Goal: Transaction & Acquisition: Purchase product/service

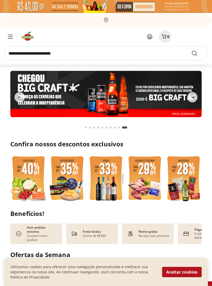
click at [16, 32] on button "Menu" at bounding box center [10, 37] width 12 height 12
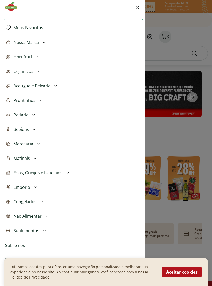
scroll to position [16, 0]
click at [29, 187] on span "Empório" at bounding box center [21, 187] width 17 height 6
click at [30, 184] on button "Empório" at bounding box center [73, 187] width 139 height 14
click at [39, 214] on span "Não Alimentar" at bounding box center [27, 216] width 28 height 6
click at [33, 216] on span "Não Alimentar" at bounding box center [27, 216] width 28 height 6
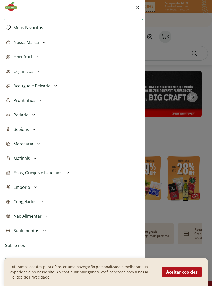
click at [10, 216] on img at bounding box center [8, 216] width 4 height 4
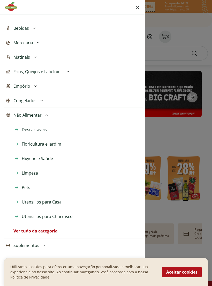
scroll to position [118, 0]
click at [49, 203] on span "Utensílios para Casa" at bounding box center [42, 201] width 40 height 6
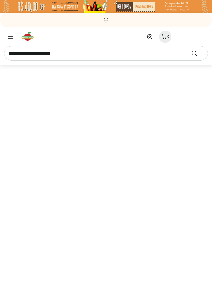
select select "**********"
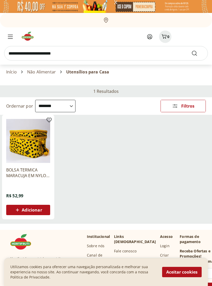
click at [29, 209] on span "Adicionar" at bounding box center [32, 210] width 20 height 4
click at [20, 213] on icon at bounding box center [17, 210] width 6 height 6
click at [31, 214] on div "Adicionar" at bounding box center [28, 209] width 36 height 9
click at [43, 175] on p "BOLSA TERMICA MARACUJA EM NYLON 70" at bounding box center [28, 172] width 44 height 11
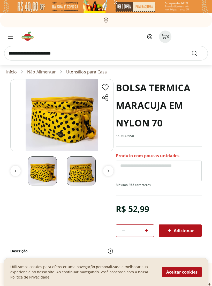
click at [187, 235] on div "Adicionar" at bounding box center [180, 230] width 35 height 9
click at [182, 232] on span "Adicionar" at bounding box center [179, 231] width 27 height 6
click at [191, 231] on span "Adicionar" at bounding box center [179, 231] width 27 height 6
click at [177, 232] on span "Adicionar" at bounding box center [179, 231] width 27 height 6
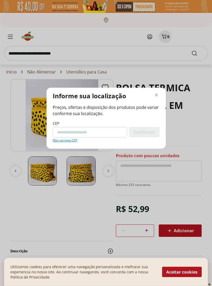
click at [177, 232] on span "Adicionar" at bounding box center [179, 231] width 27 height 6
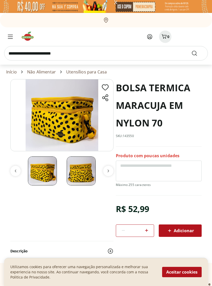
click at [180, 235] on div "Adicionar" at bounding box center [180, 230] width 35 height 9
click at [168, 233] on icon at bounding box center [169, 231] width 6 height 6
click at [169, 231] on icon at bounding box center [169, 231] width 6 height 6
click at [147, 234] on span at bounding box center [146, 230] width 6 height 7
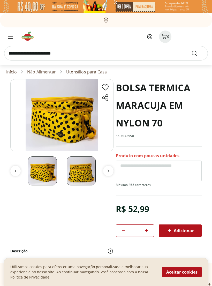
click at [172, 233] on icon at bounding box center [169, 231] width 6 height 6
click at [123, 232] on icon at bounding box center [123, 230] width 6 height 6
type input "*"
click at [150, 36] on icon at bounding box center [150, 37] width 6 height 6
